Goal: Task Accomplishment & Management: Manage account settings

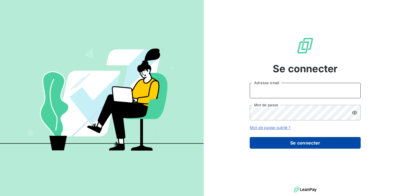
type input "finances@ccb-antilles.com"
click at [300, 145] on button "Se connecter" at bounding box center [305, 143] width 111 height 12
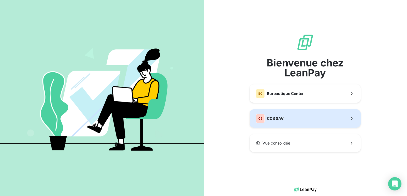
click at [297, 122] on button "CS CCB SAV" at bounding box center [305, 119] width 111 height 18
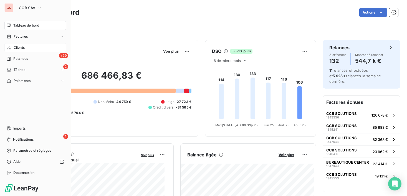
click at [24, 49] on span "Clients" at bounding box center [19, 47] width 11 height 5
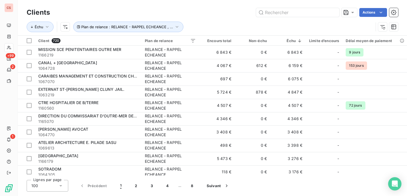
click at [282, 187] on div "Lignes par page 100 Précédent 1 2 3 4 … 8 Suivant" at bounding box center [212, 186] width 371 height 12
click at [285, 190] on div "Lignes par page 100 Précédent 1 2 3 4 … 8 Suivant" at bounding box center [212, 186] width 371 height 12
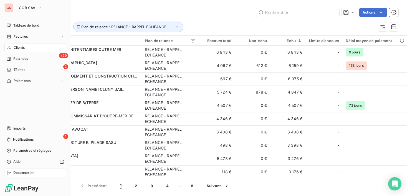
click at [24, 173] on span "Déconnexion" at bounding box center [23, 173] width 21 height 5
